Goal: Transaction & Acquisition: Purchase product/service

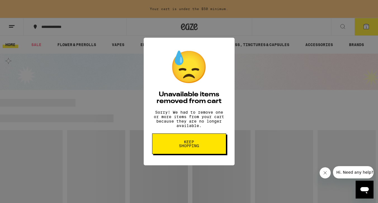
click at [190, 147] on span "Keep Shopping" at bounding box center [189, 144] width 29 height 8
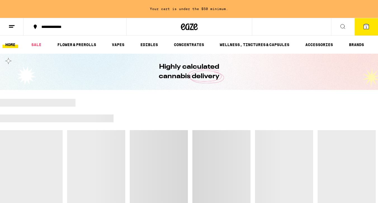
click at [365, 29] on span "1" at bounding box center [366, 26] width 2 height 3
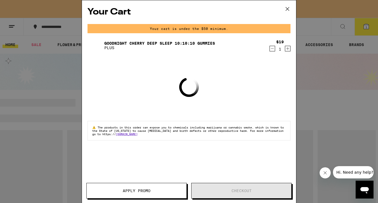
click at [271, 48] on icon "Decrement" at bounding box center [272, 48] width 5 height 7
